Goal: Task Accomplishment & Management: Manage account settings

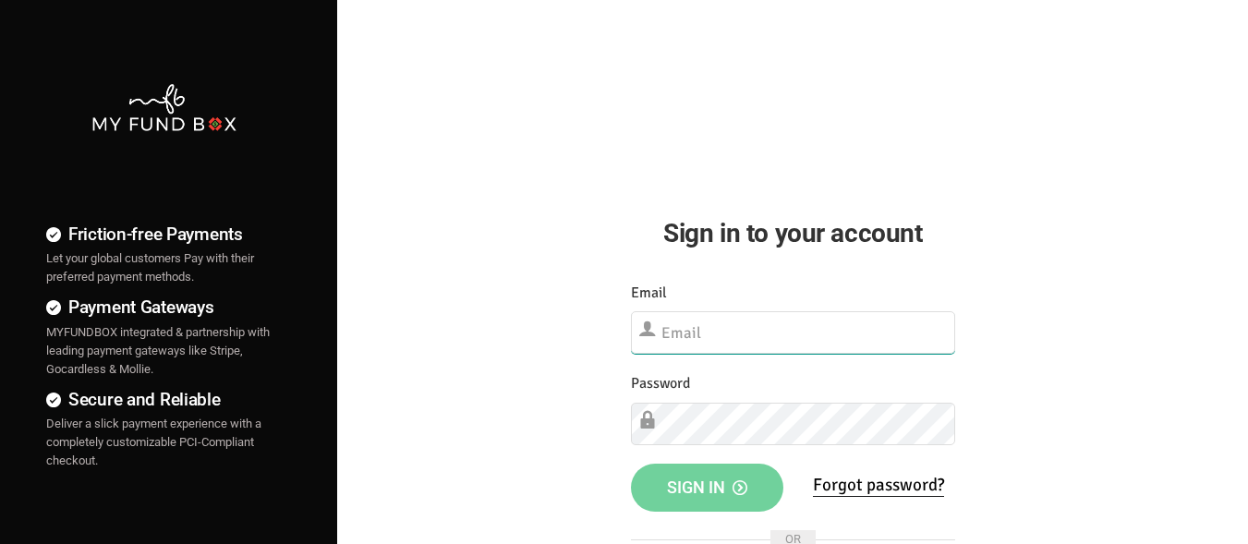
click at [723, 321] on input "text" at bounding box center [793, 332] width 324 height 42
click at [722, 321] on input "text" at bounding box center [793, 332] width 324 height 42
click at [797, 325] on input "text" at bounding box center [793, 332] width 324 height 42
click at [801, 317] on input "text" at bounding box center [793, 332] width 324 height 42
click at [797, 316] on input "text" at bounding box center [793, 332] width 324 height 42
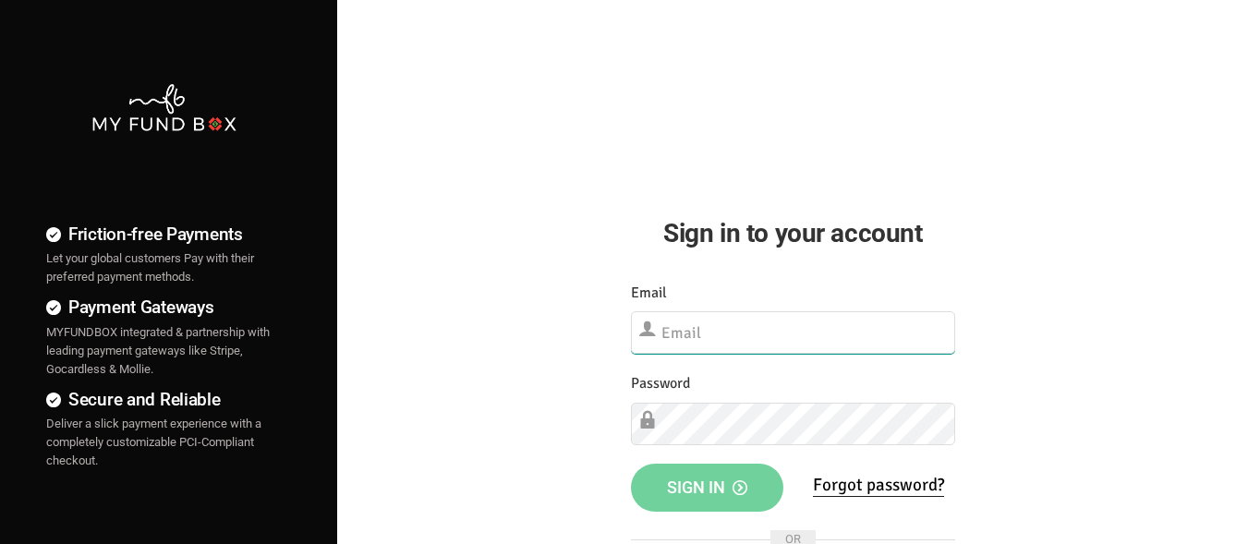
click at [797, 316] on input "text" at bounding box center [793, 332] width 324 height 42
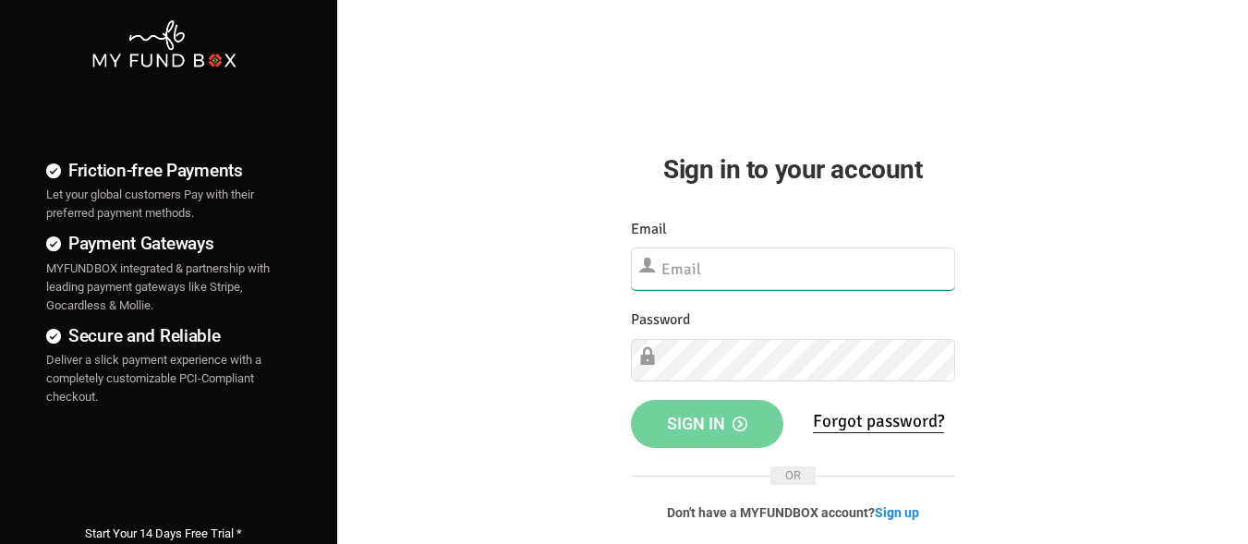
scroll to position [92, 0]
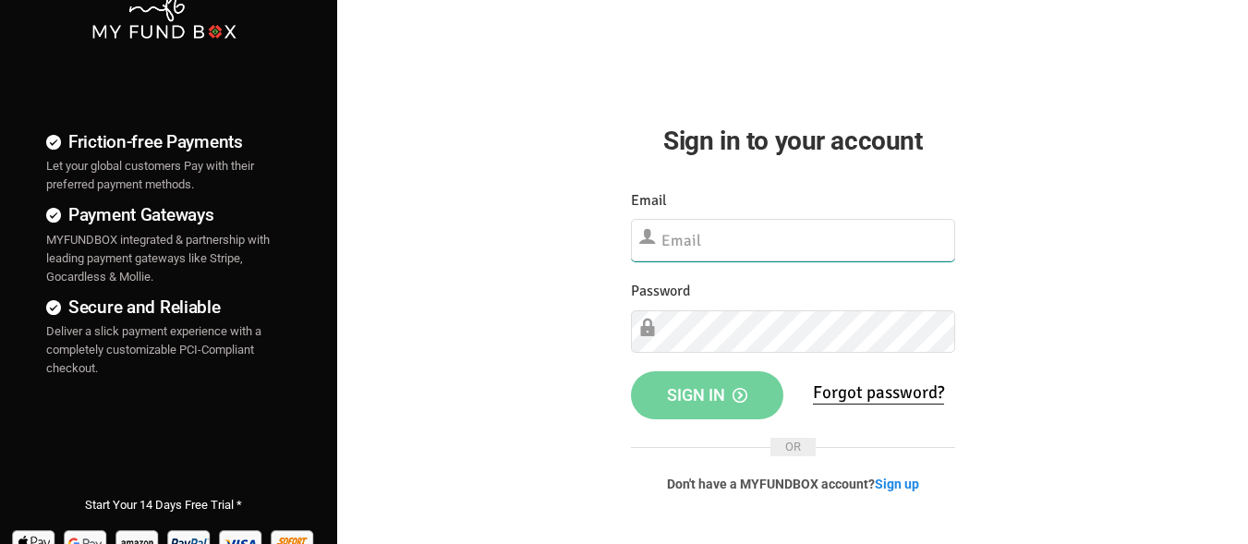
click at [865, 236] on input "text" at bounding box center [793, 240] width 324 height 42
click at [849, 299] on div "Password Please Fill out this field" at bounding box center [793, 316] width 324 height 73
click at [867, 224] on input "text" at bounding box center [793, 240] width 324 height 42
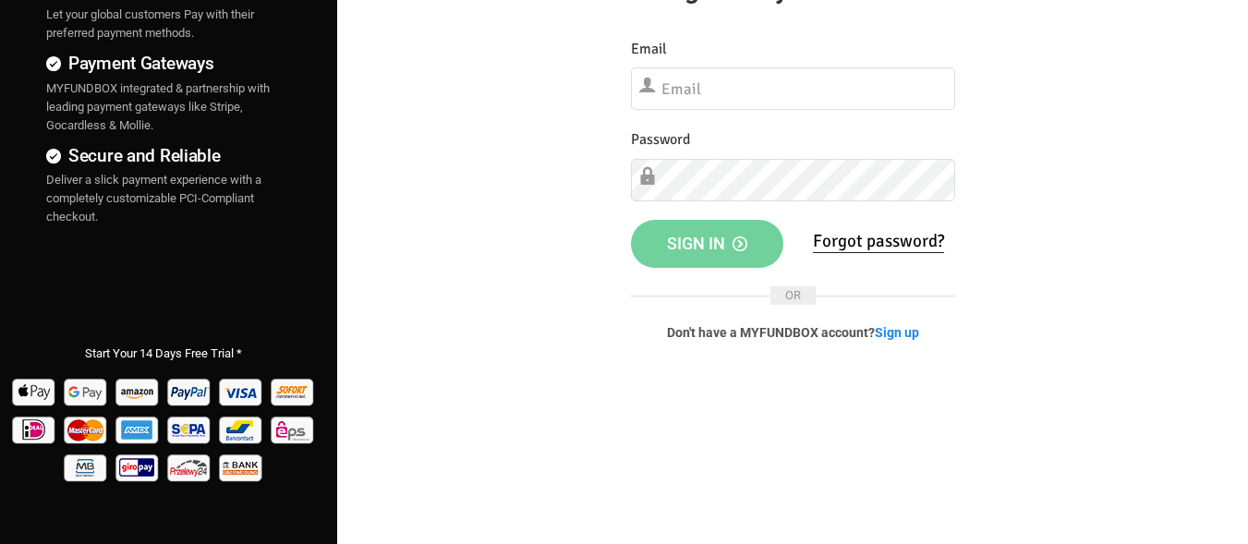
scroll to position [277, 0]
